Goal: Contribute content

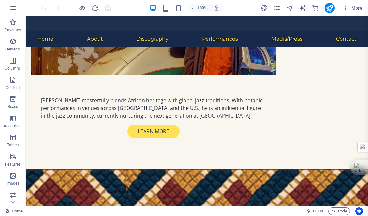
scroll to position [432, 0]
click at [16, 212] on link "Home" at bounding box center [14, 211] width 18 height 8
click at [16, 211] on link "Home" at bounding box center [14, 211] width 18 height 8
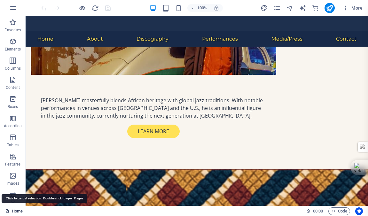
drag, startPoint x: 16, startPoint y: 211, endPoint x: 109, endPoint y: 243, distance: 97.8
click at [16, 211] on link "Home" at bounding box center [14, 211] width 18 height 8
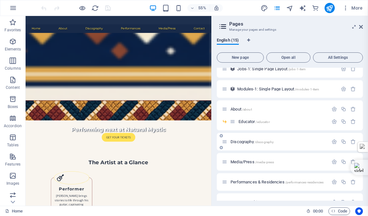
scroll to position [157, 0]
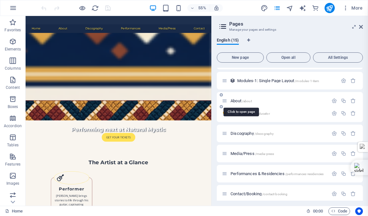
click at [238, 101] on span "About /about" at bounding box center [240, 100] width 21 height 5
click at [238, 101] on div "About /about" at bounding box center [290, 101] width 146 height 18
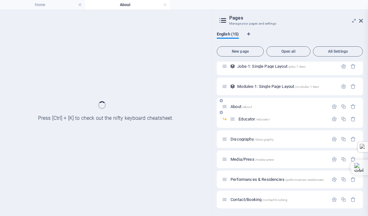
scroll to position [0, 0]
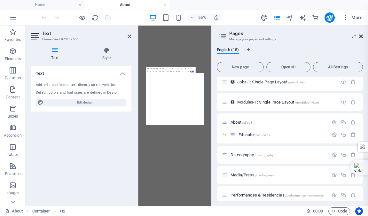
click at [361, 34] on icon at bounding box center [361, 36] width 4 height 5
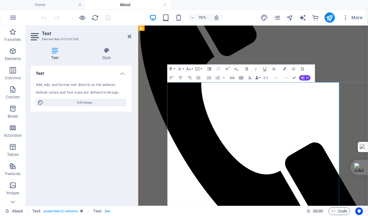
scroll to position [121, 0]
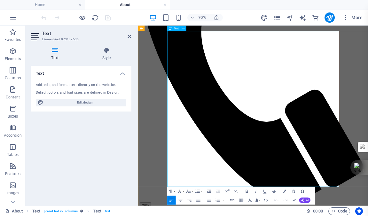
scroll to position [197, 0]
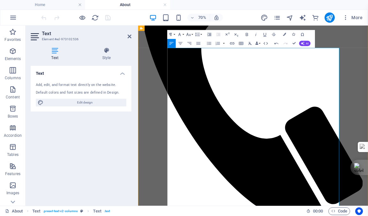
scroll to position [41570, 0]
drag, startPoint x: 190, startPoint y: 138, endPoint x: 181, endPoint y: 64, distance: 74.7
drag, startPoint x: 257, startPoint y: 62, endPoint x: 180, endPoint y: 64, distance: 77.1
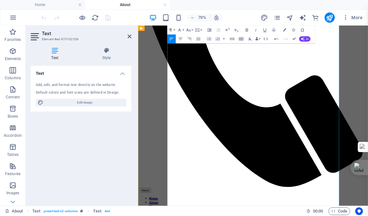
scroll to position [218, 0]
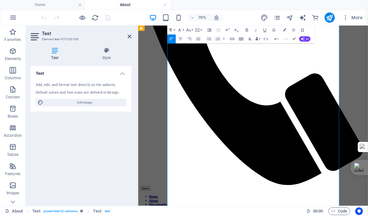
drag, startPoint x: 390, startPoint y: 168, endPoint x: 423, endPoint y: 167, distance: 32.3
click at [247, 29] on icon "button" at bounding box center [247, 29] width 2 height 3
click at [255, 29] on icon "button" at bounding box center [255, 29] width 5 height 5
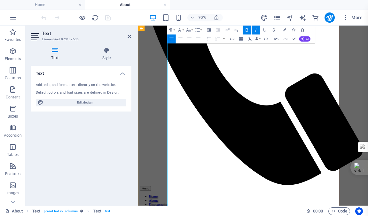
drag, startPoint x: 347, startPoint y: 175, endPoint x: 316, endPoint y: 176, distance: 31.0
click at [246, 31] on icon "button" at bounding box center [246, 29] width 5 height 5
click at [255, 30] on icon "button" at bounding box center [255, 29] width 5 height 5
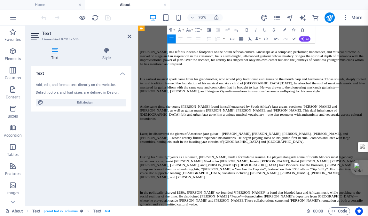
scroll to position [606, 0]
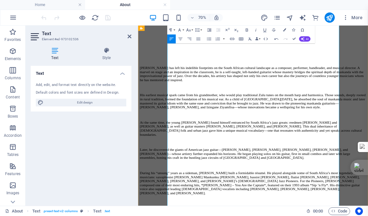
scroll to position [676, 0]
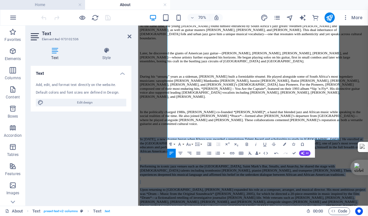
copy div "Lo 3757, i dol sitamet conse adip Elits doe tempori u laboreetdol Magnaa Enima …"
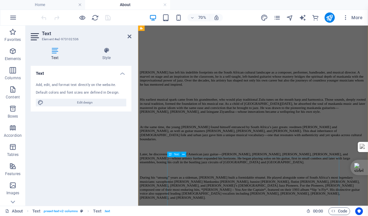
scroll to position [547, 0]
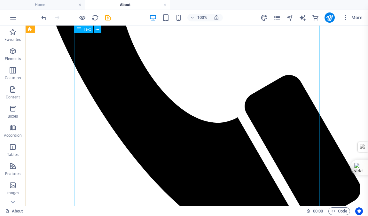
scroll to position [248, 0]
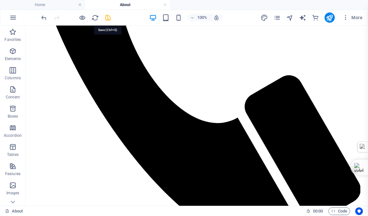
click at [107, 18] on icon "save" at bounding box center [107, 17] width 7 height 7
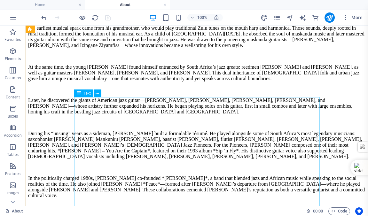
scroll to position [654, 0]
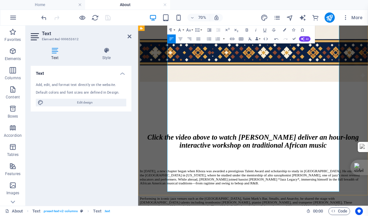
scroll to position [869, 0]
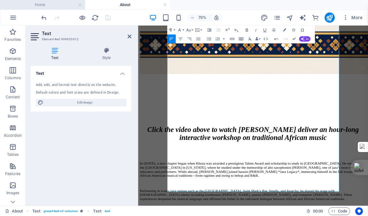
copy div "Lo ip dolorsit, Ametc Adipi eli seddoeiu tempo incididun ut laboreetdolo magnaa…"
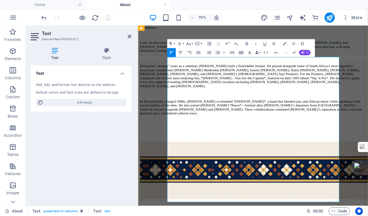
scroll to position [670, 0]
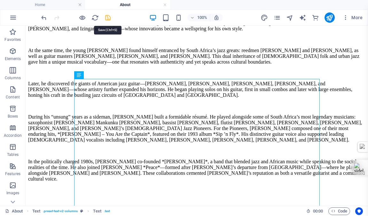
click at [108, 18] on icon "save" at bounding box center [107, 17] width 7 height 7
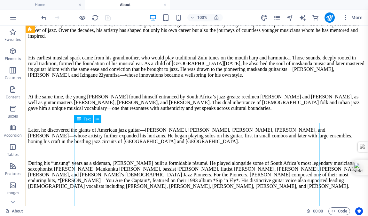
scroll to position [647, 0]
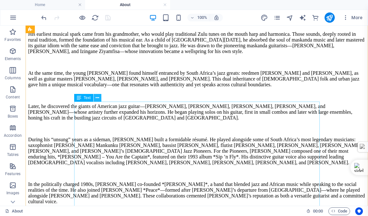
click at [97, 97] on icon at bounding box center [98, 98] width 4 height 7
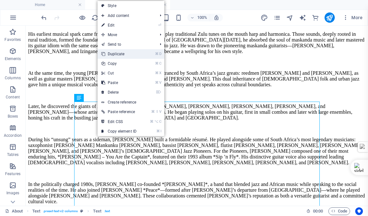
click at [114, 54] on link "⌘ D Duplicate" at bounding box center [118, 54] width 43 height 10
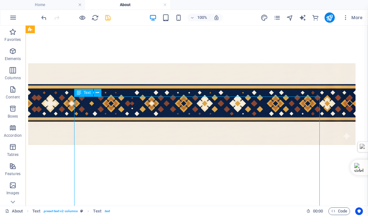
scroll to position [860, 0]
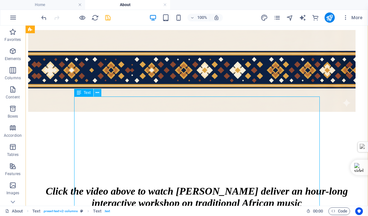
click at [97, 92] on icon at bounding box center [98, 93] width 4 height 7
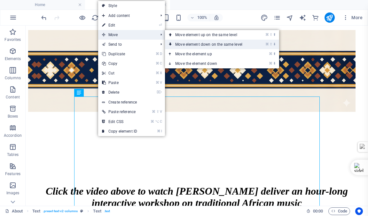
click at [199, 45] on link "⌘ ⇧ ⬇ Move element down on the same level" at bounding box center [210, 45] width 90 height 10
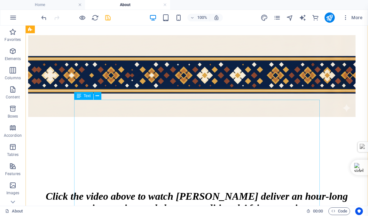
scroll to position [858, 0]
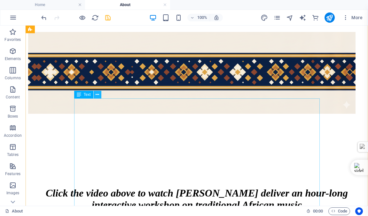
click at [96, 94] on icon at bounding box center [98, 94] width 4 height 7
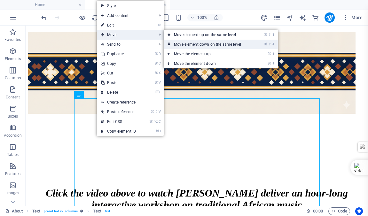
click at [194, 44] on link "⌘ ⇧ ⬇ Move element down on the same level" at bounding box center [209, 45] width 90 height 10
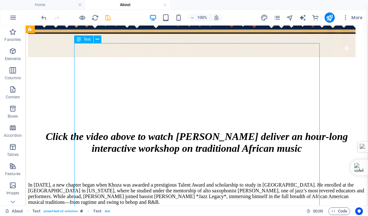
scroll to position [908, 0]
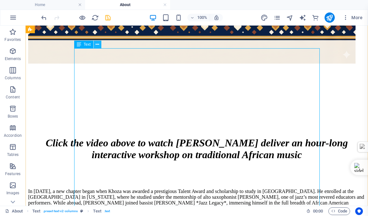
click at [96, 44] on icon at bounding box center [98, 44] width 4 height 7
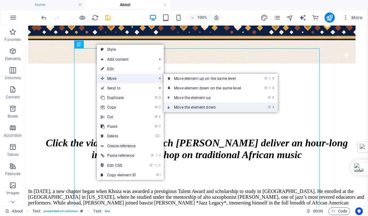
click at [196, 106] on link "⌘ ⬇ Move the element down" at bounding box center [209, 108] width 90 height 10
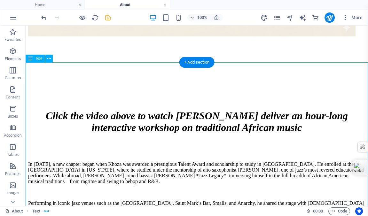
scroll to position [886, 0]
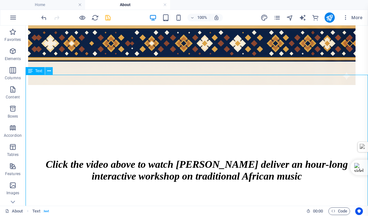
click at [48, 70] on icon at bounding box center [49, 71] width 4 height 7
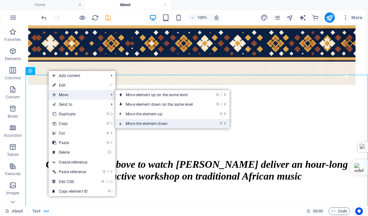
click at [143, 122] on link "⌘ ⬇ Move the element down" at bounding box center [160, 124] width 90 height 10
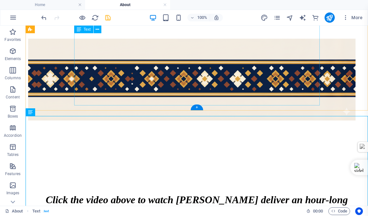
scroll to position [851, 0]
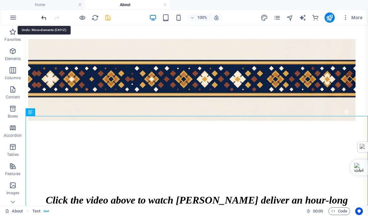
click at [44, 18] on icon "undo" at bounding box center [43, 17] width 7 height 7
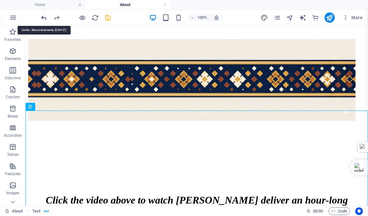
click at [44, 18] on icon "undo" at bounding box center [43, 17] width 7 height 7
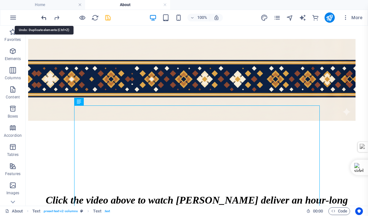
click at [44, 18] on icon "undo" at bounding box center [43, 17] width 7 height 7
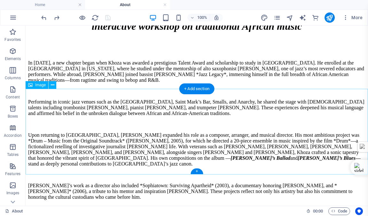
scroll to position [1040, 0]
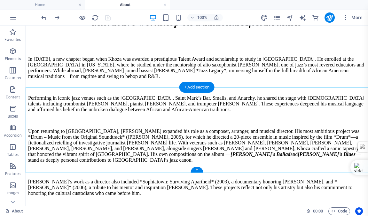
click at [196, 169] on div "+" at bounding box center [197, 170] width 12 height 6
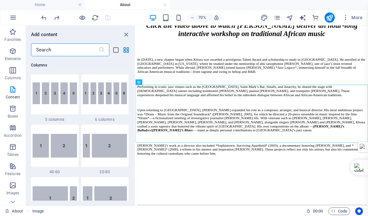
scroll to position [1118, 0]
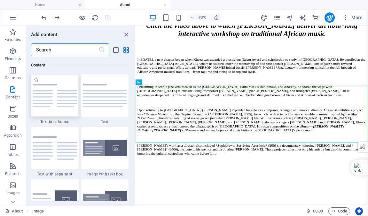
click at [50, 93] on img at bounding box center [55, 96] width 44 height 24
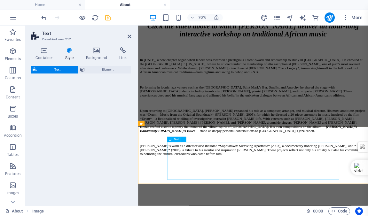
select select "rem"
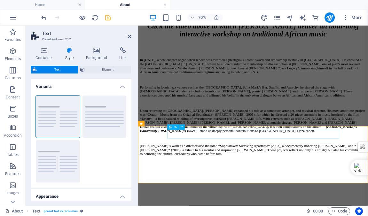
scroll to position [1040, 0]
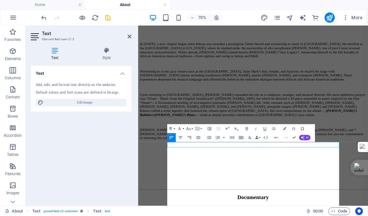
scroll to position [10618, 2]
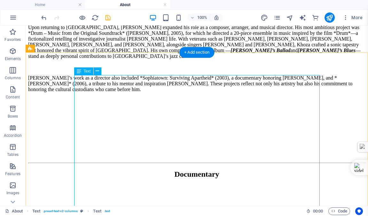
scroll to position [1190, 0]
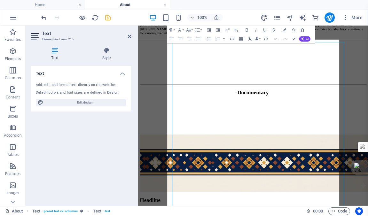
scroll to position [1187, 0]
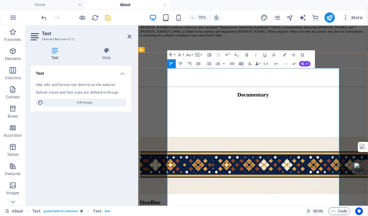
scroll to position [1146, 0]
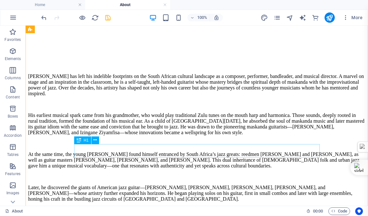
scroll to position [577, 0]
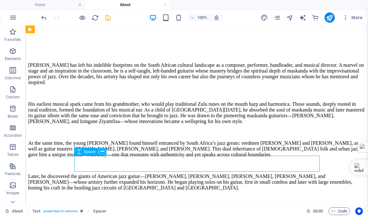
click at [102, 152] on icon at bounding box center [103, 151] width 4 height 7
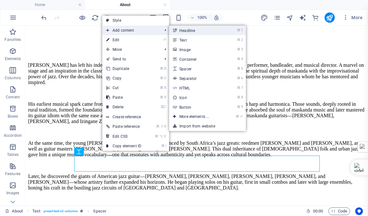
click at [190, 30] on link "⌘ 1 Headline" at bounding box center [195, 31] width 53 height 10
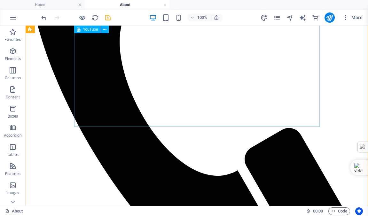
scroll to position [96, 0]
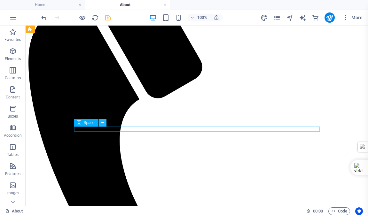
click at [102, 122] on icon at bounding box center [103, 122] width 4 height 7
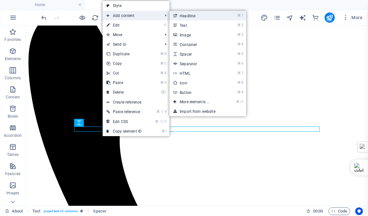
click at [196, 15] on link "⌘ 1 Headline" at bounding box center [195, 16] width 53 height 10
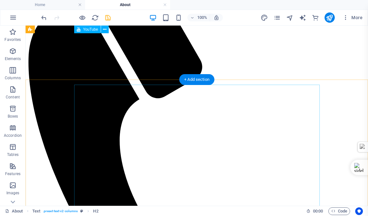
scroll to position [0, 0]
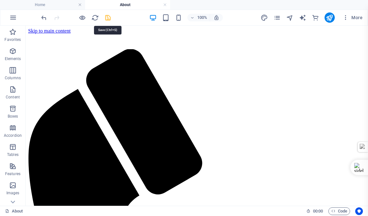
click at [108, 17] on icon "save" at bounding box center [107, 17] width 7 height 7
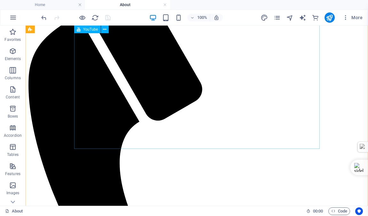
scroll to position [83, 0]
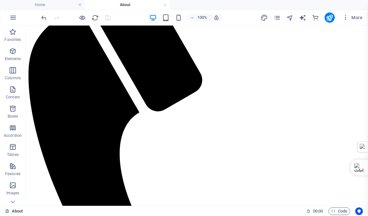
click at [11, 210] on link "About" at bounding box center [14, 211] width 18 height 8
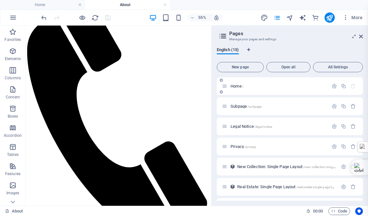
click at [233, 86] on span "Home /" at bounding box center [236, 86] width 13 height 5
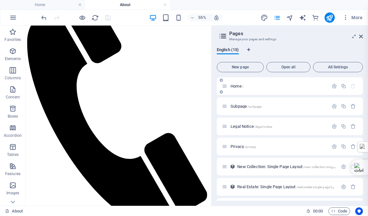
click at [233, 86] on span "Home /" at bounding box center [236, 86] width 13 height 5
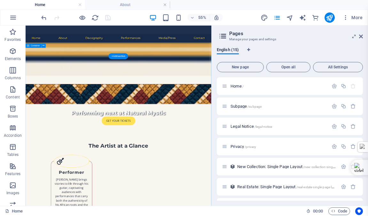
scroll to position [0, 0]
click at [360, 35] on icon at bounding box center [361, 36] width 4 height 5
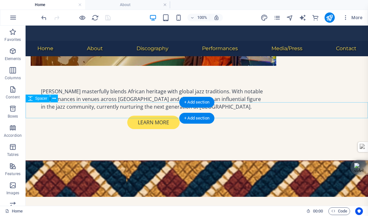
scroll to position [417, 0]
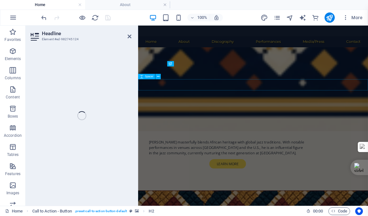
scroll to position [494, 0]
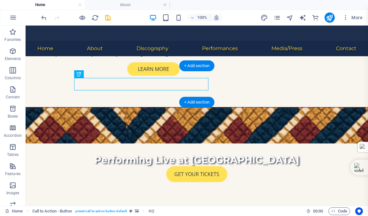
scroll to position [417, 0]
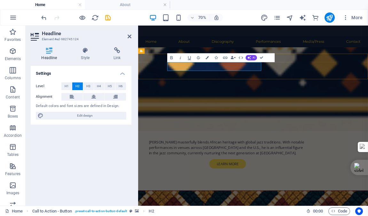
scroll to position [494, 0]
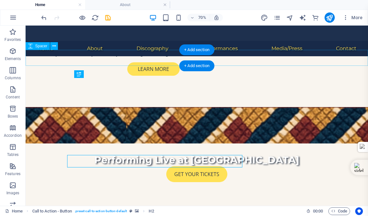
scroll to position [417, 0]
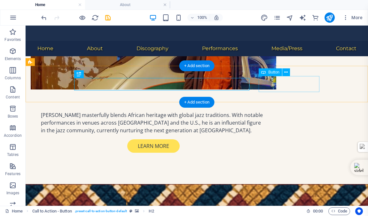
drag, startPoint x: 291, startPoint y: 83, endPoint x: 333, endPoint y: 90, distance: 43.0
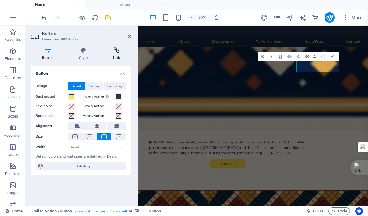
scroll to position [494, 0]
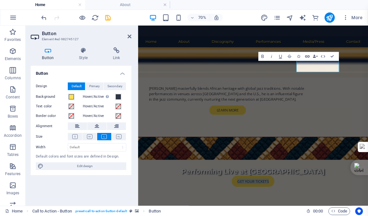
click at [307, 56] on icon "button" at bounding box center [307, 56] width 4 height 2
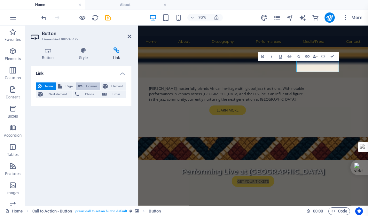
click at [88, 85] on span "External" at bounding box center [91, 86] width 14 height 8
select select "blank"
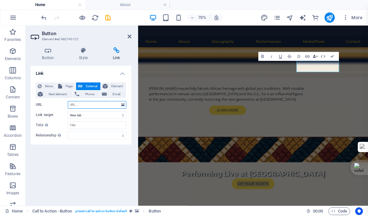
click at [77, 104] on input "URL" at bounding box center [97, 105] width 58 height 8
paste input "[URL][DOMAIN_NAME]"
type input "[URL][DOMAIN_NAME]"
click at [108, 17] on icon "save" at bounding box center [107, 17] width 7 height 7
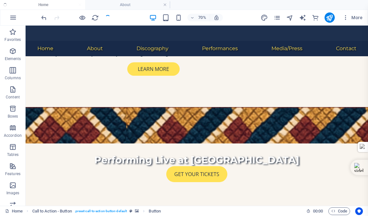
checkbox input "false"
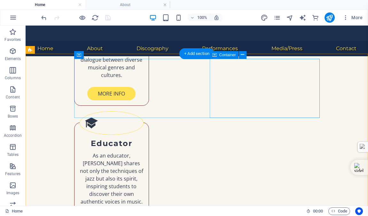
scroll to position [1024, 0]
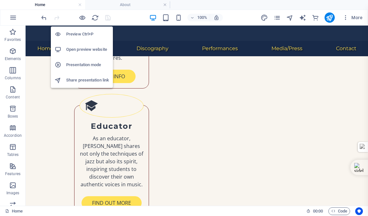
click at [80, 49] on h6 "Open preview website" at bounding box center [87, 50] width 43 height 8
